Goal: Information Seeking & Learning: Learn about a topic

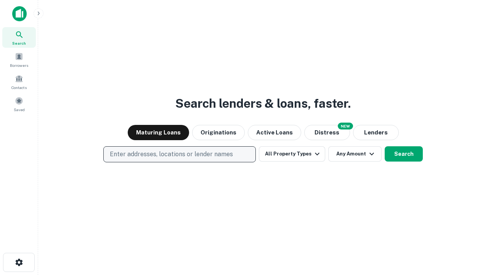
click at [179, 154] on p "Enter addresses, locations or lender names" at bounding box center [171, 154] width 123 height 9
type input "**********"
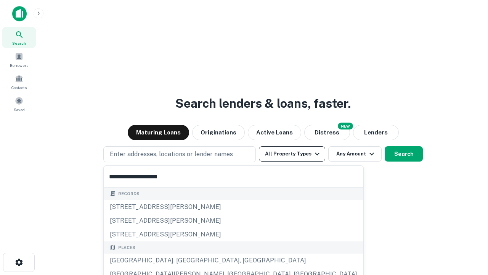
click at [182, 260] on div "[GEOGRAPHIC_DATA], [GEOGRAPHIC_DATA], [GEOGRAPHIC_DATA]" at bounding box center [234, 260] width 260 height 14
click at [292, 154] on button "All Property Types" at bounding box center [292, 153] width 66 height 15
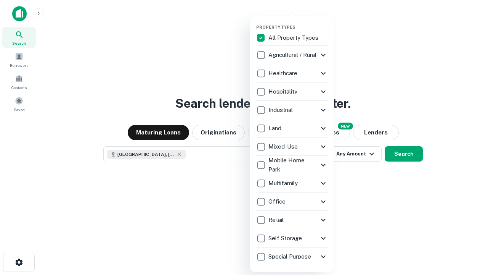
click at [298, 22] on button "button" at bounding box center [298, 22] width 84 height 0
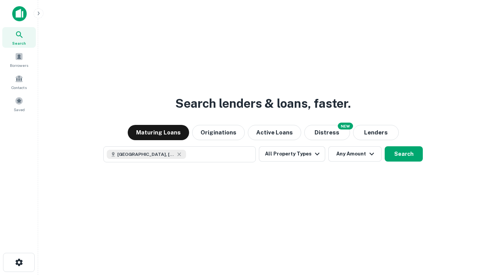
scroll to position [12, 0]
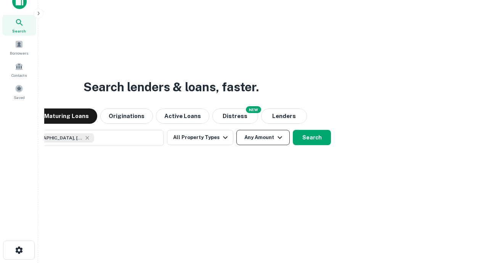
click at [236, 130] on button "Any Amount" at bounding box center [262, 137] width 53 height 15
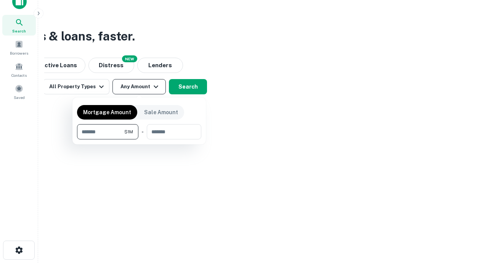
type input "*******"
click at [139, 139] on button "button" at bounding box center [139, 139] width 124 height 0
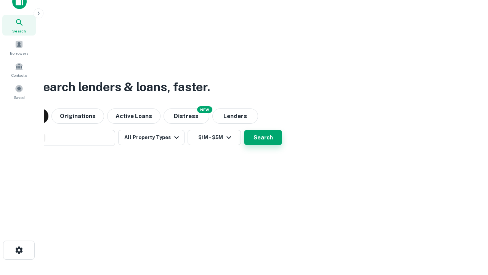
click at [244, 130] on button "Search" at bounding box center [263, 137] width 38 height 15
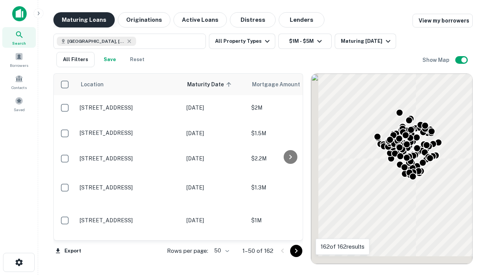
click at [84, 20] on button "Maturing Loans" at bounding box center [83, 19] width 61 height 15
